Goal: Task Accomplishment & Management: Use online tool/utility

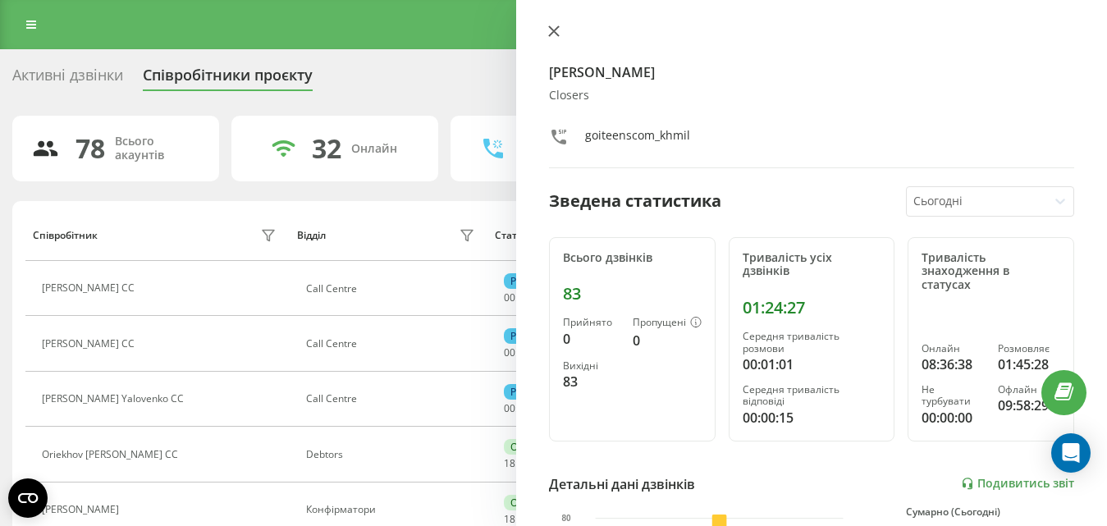
click at [554, 34] on icon at bounding box center [553, 30] width 11 height 11
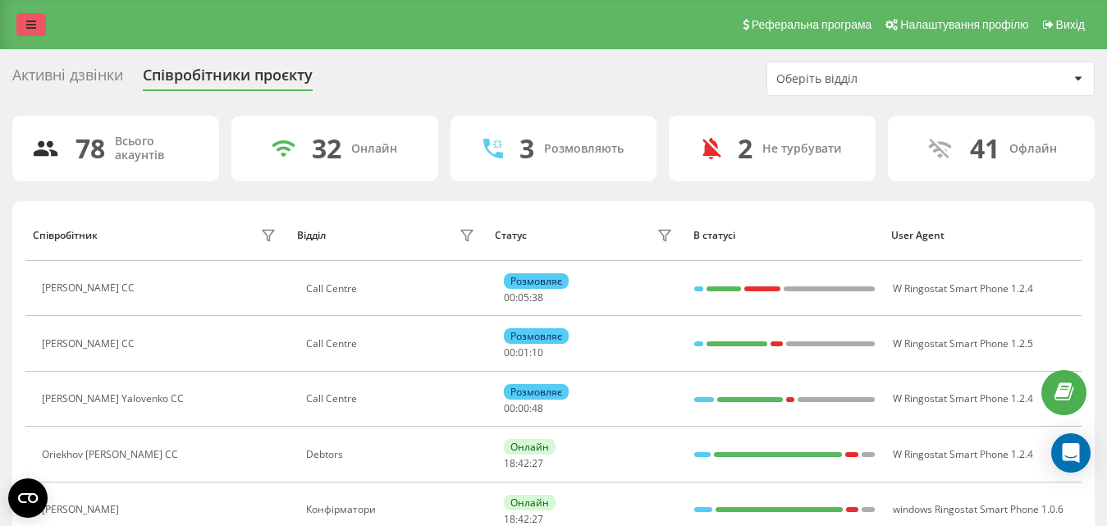
click at [29, 25] on icon at bounding box center [31, 24] width 10 height 11
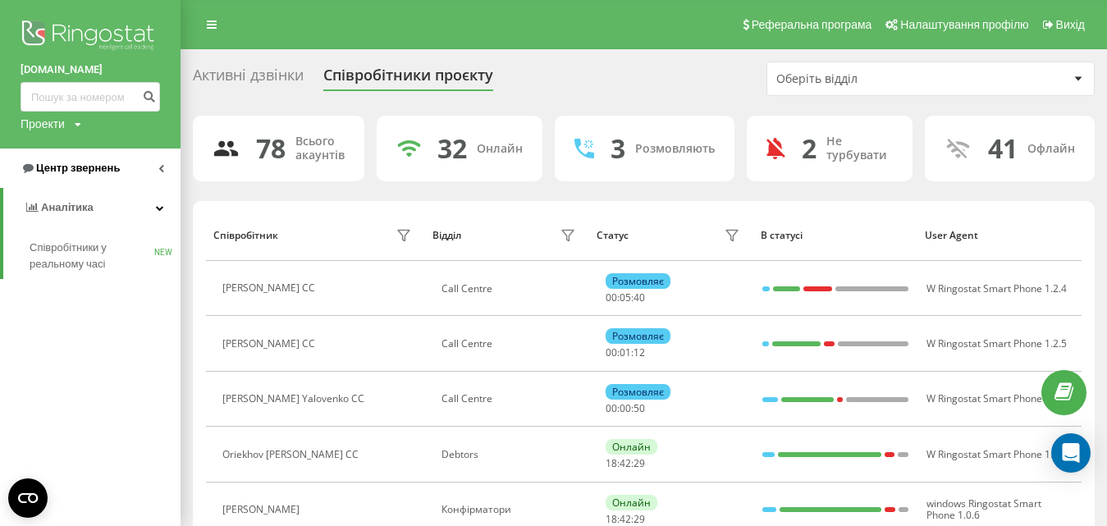
click at [72, 165] on span "Центр звернень" at bounding box center [78, 168] width 84 height 12
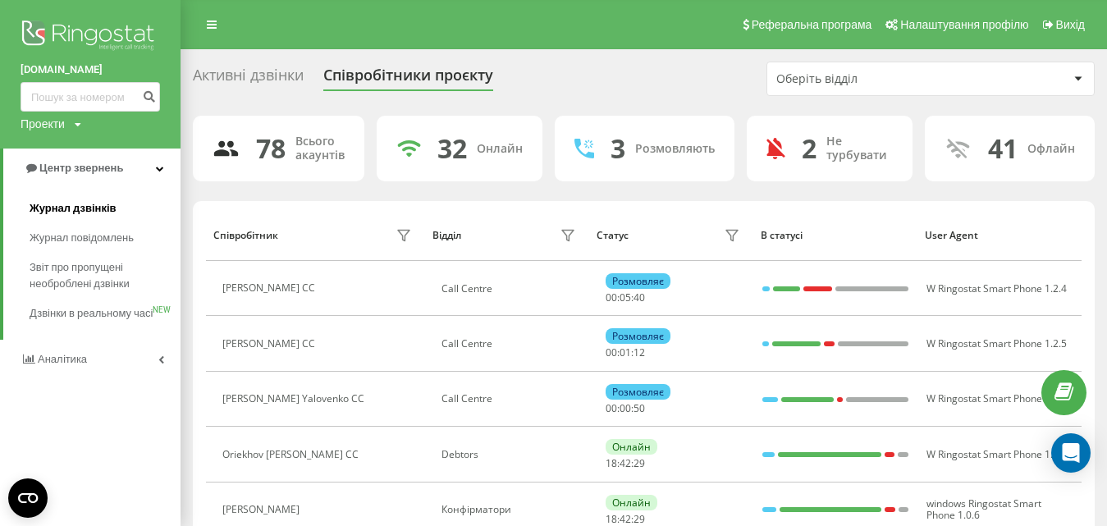
click at [76, 210] on span "Журнал дзвінків" at bounding box center [73, 208] width 87 height 16
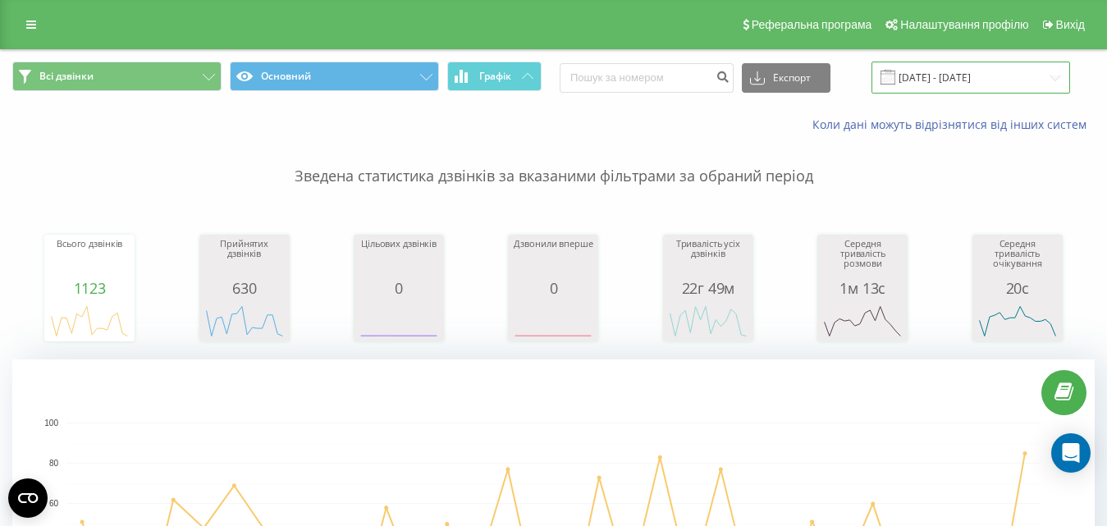
click at [983, 80] on input "[DATE] - [DATE]" at bounding box center [971, 78] width 199 height 32
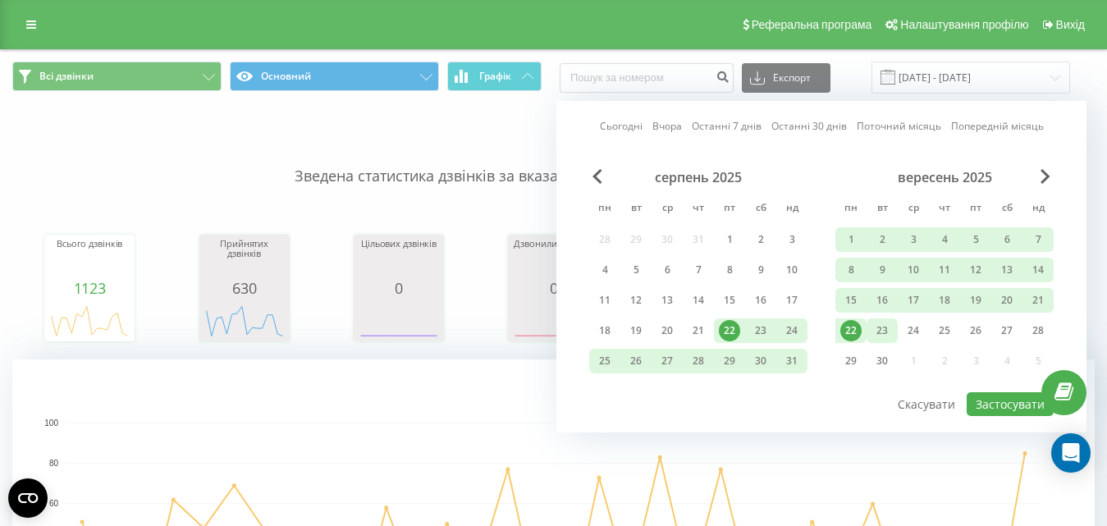
drag, startPoint x: 851, startPoint y: 332, endPoint x: 885, endPoint y: 340, distance: 34.5
click at [850, 333] on div "22" at bounding box center [851, 330] width 21 height 21
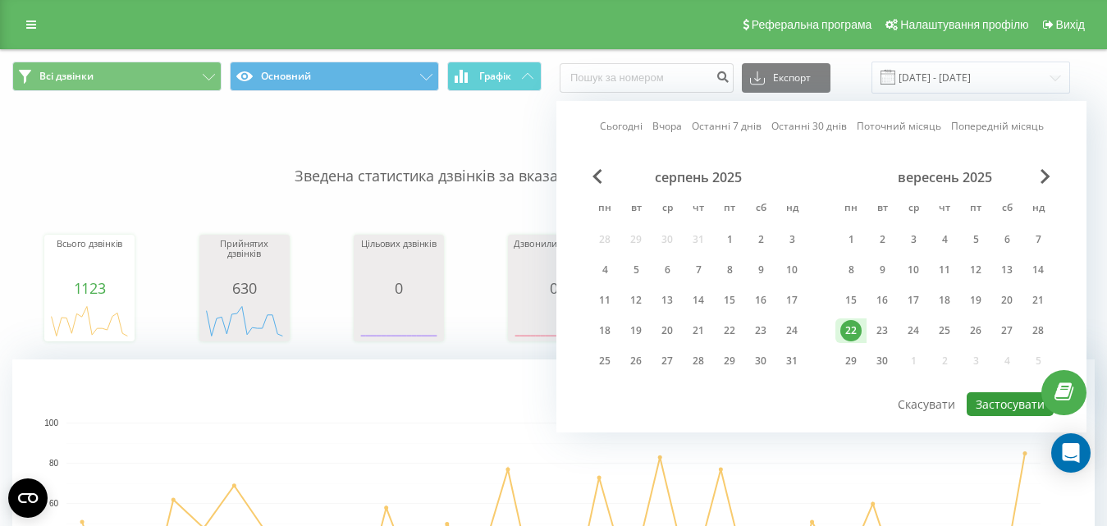
click at [996, 405] on button "Застосувати" at bounding box center [1010, 404] width 87 height 24
type input "[DATE] - [DATE]"
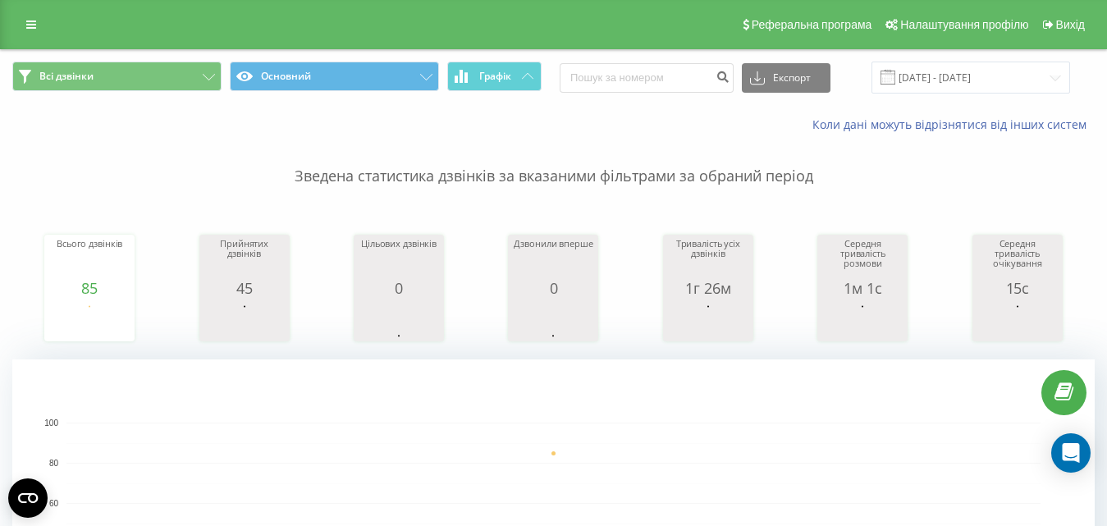
drag, startPoint x: 550, startPoint y: 125, endPoint x: 579, endPoint y: 105, distance: 34.8
click at [552, 125] on div "Коли дані можуть відрізнятися вiд інших систем" at bounding box center [760, 125] width 691 height 16
